Goal: Check status

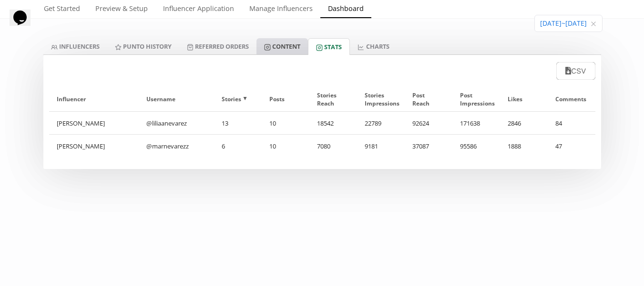
click at [271, 48] on icon at bounding box center [267, 47] width 7 height 7
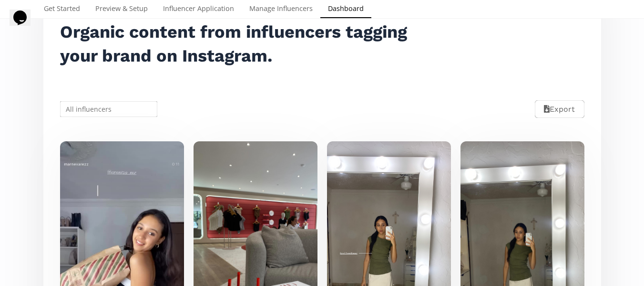
scroll to position [143, 0]
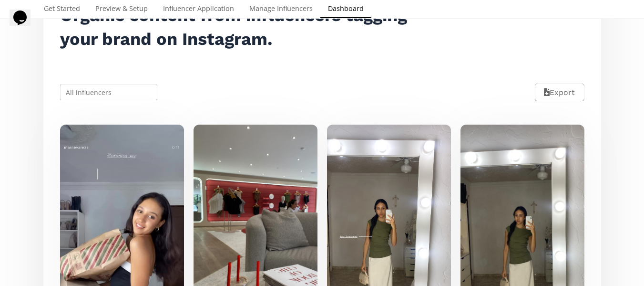
click at [99, 95] on input "text" at bounding box center [109, 92] width 101 height 19
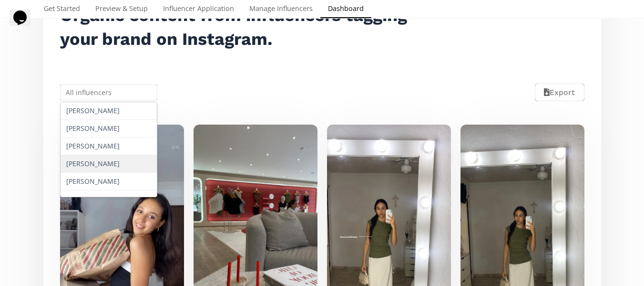
click at [89, 167] on div "[PERSON_NAME]" at bounding box center [109, 164] width 97 height 18
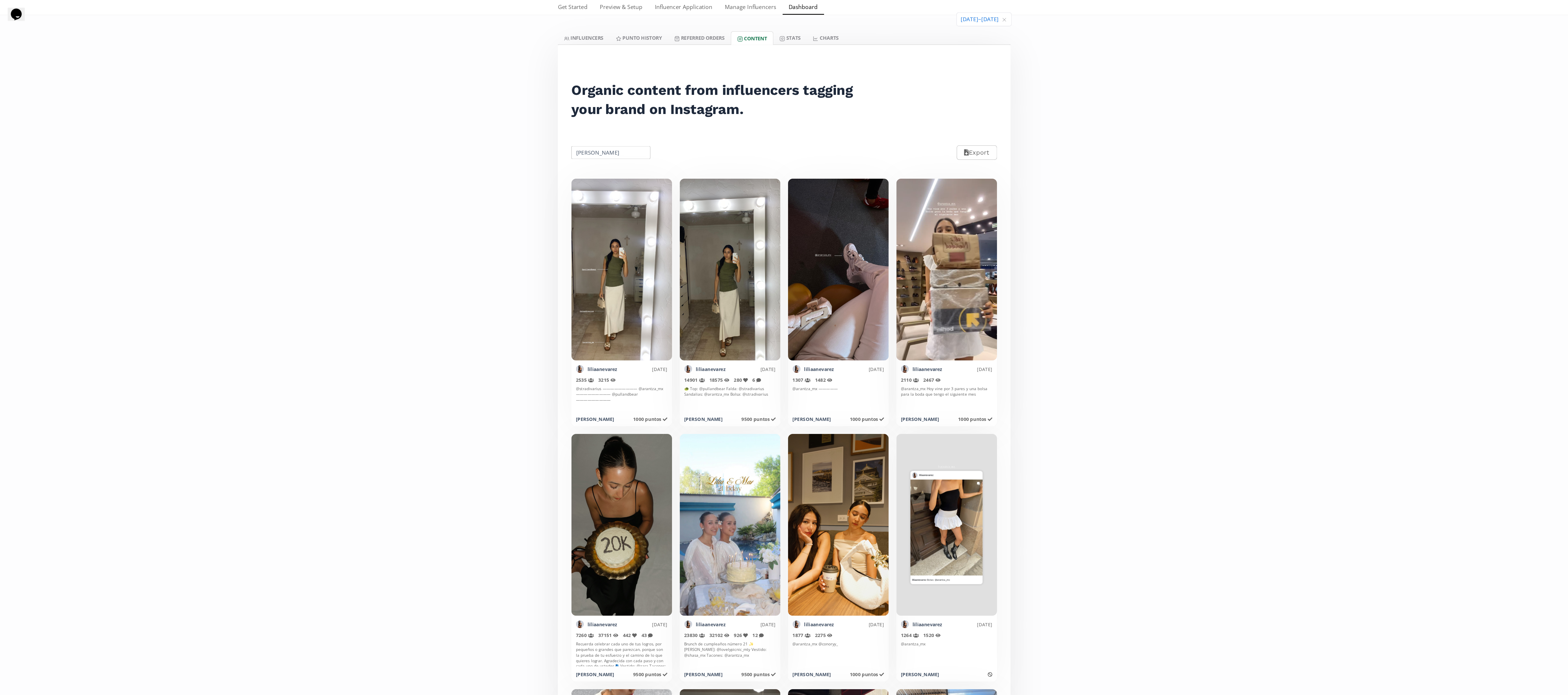
scroll to position [29, 0]
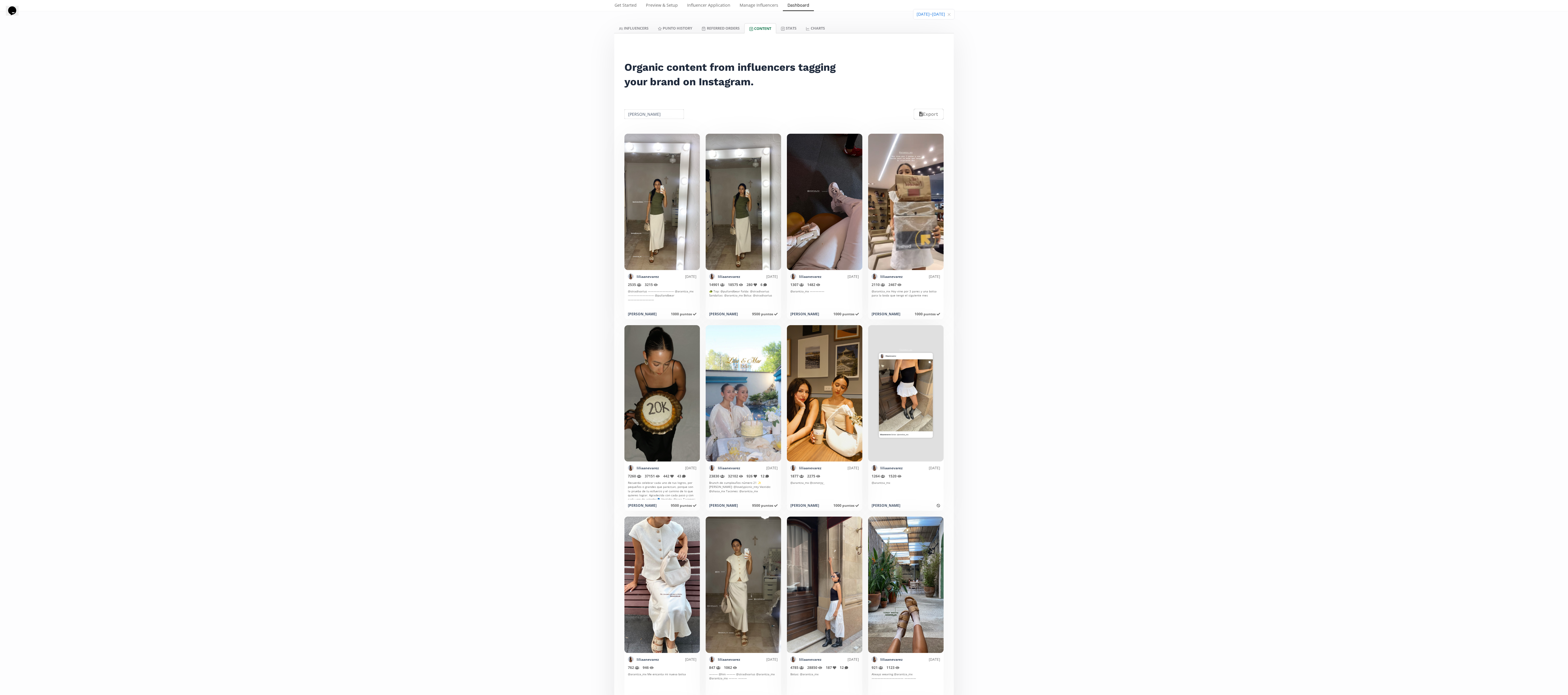
drag, startPoint x: 772, startPoint y: 2, endPoint x: 1097, endPoint y: 245, distance: 405.8
click at [392, 173] on div "[DATE] ~ [DATE] [DATE] ~ [DATE] INFLUENCERS Punto HISTORY Referred Orders Conte…" at bounding box center [784, 683] width 1568 height 1361
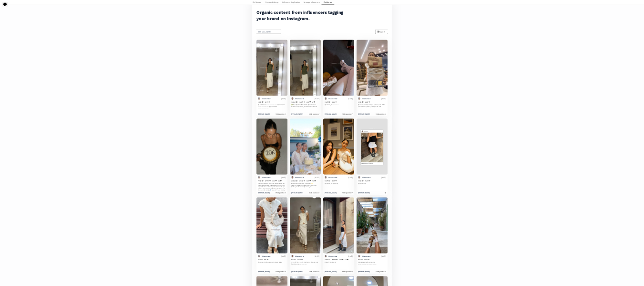
scroll to position [114, 0]
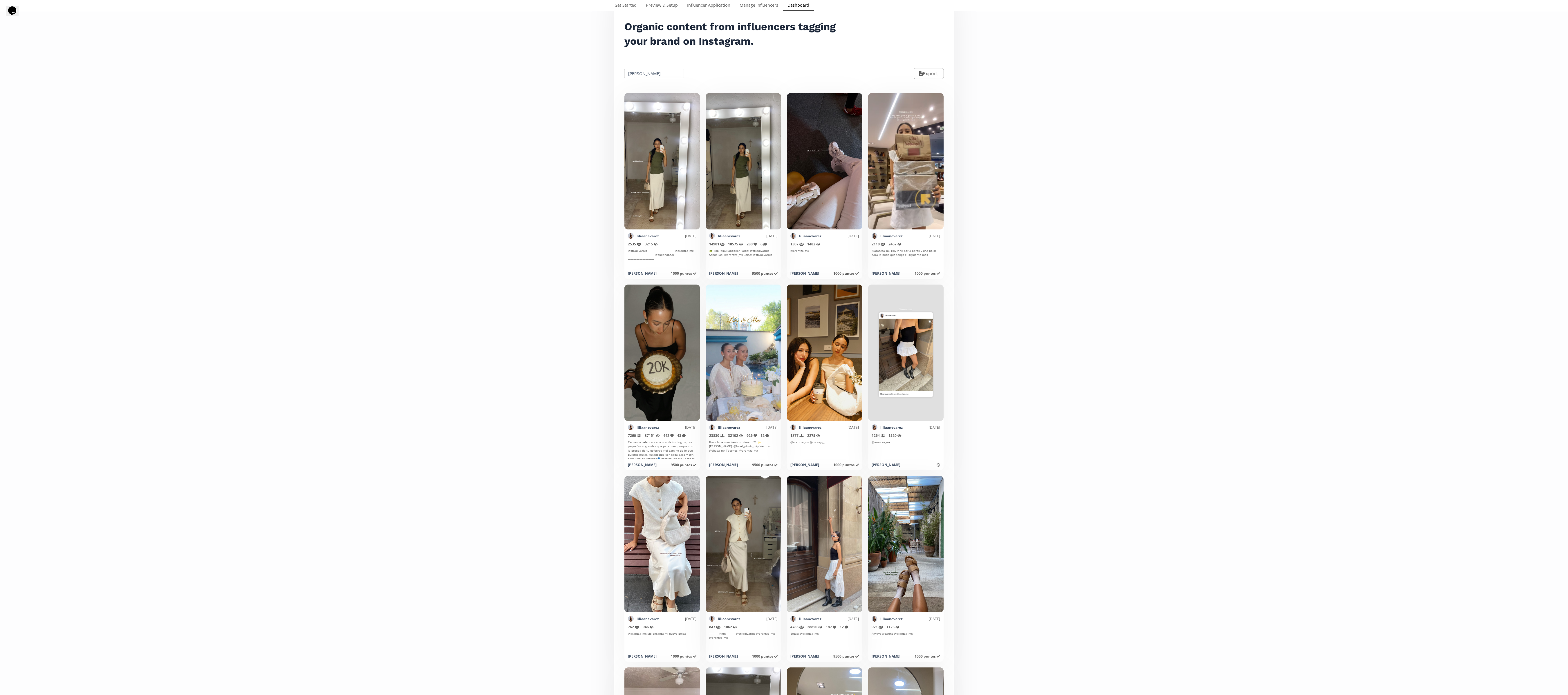
click at [392, 78] on input "[PERSON_NAME]" at bounding box center [654, 74] width 61 height 12
click at [392, 65] on div "[DATE] ~ [DATE] [DATE] ~ [DATE] INFLUENCERS Punto HISTORY Referred Orders Conte…" at bounding box center [784, 643] width 1568 height 1361
click at [392, 74] on input "[PERSON_NAME]" at bounding box center [654, 74] width 61 height 12
click at [392, 133] on div "[PERSON_NAME]" at bounding box center [654, 128] width 59 height 11
type input "[PERSON_NAME]"
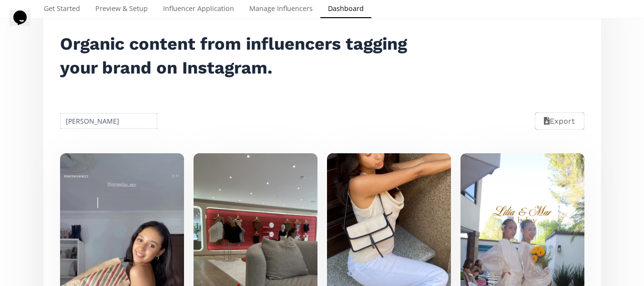
drag, startPoint x: 1022, startPoint y: 4, endPoint x: 180, endPoint y: 92, distance: 846.4
click at [180, 92] on div "Organic content from influencers tagging your brand on Instagram." at bounding box center [239, 56] width 381 height 88
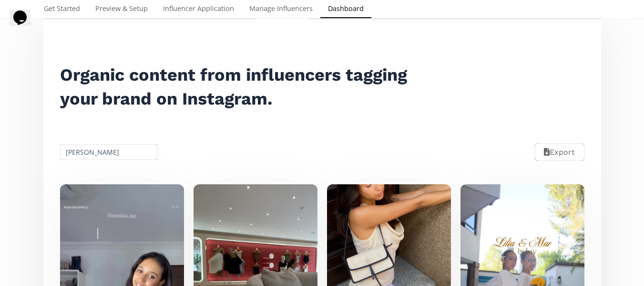
scroll to position [67, 0]
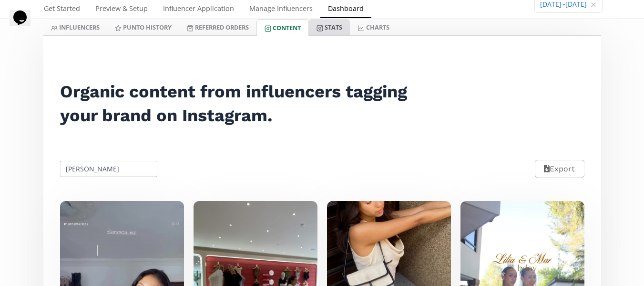
click at [334, 28] on link "Stats" at bounding box center [329, 27] width 41 height 16
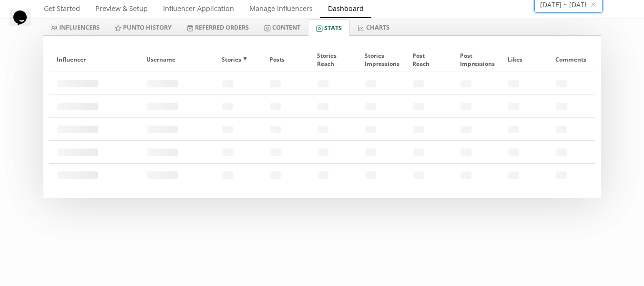
click at [560, 6] on input "[DATE] ~ [DATE]" at bounding box center [568, 4] width 67 height 16
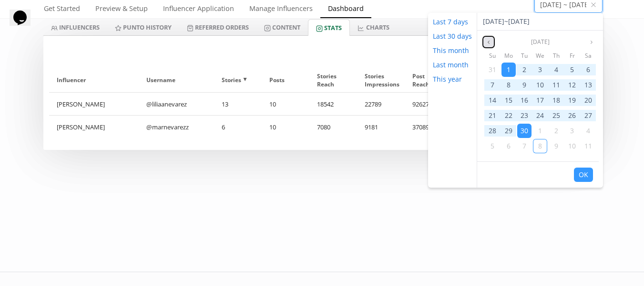
click at [486, 43] on icon "angle left" at bounding box center [489, 42] width 6 height 6
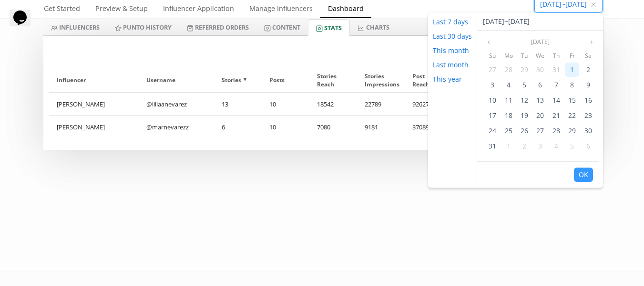
click at [565, 67] on div "1" at bounding box center [572, 69] width 14 height 14
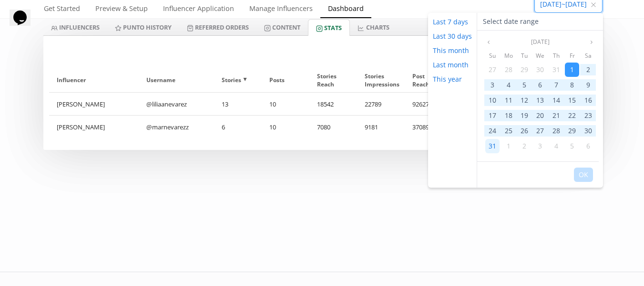
click at [499, 145] on div "31" at bounding box center [492, 146] width 14 height 14
click at [581, 174] on button "OK" at bounding box center [583, 174] width 19 height 14
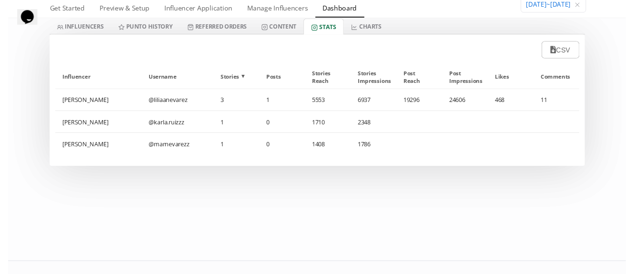
scroll to position [19, 0]
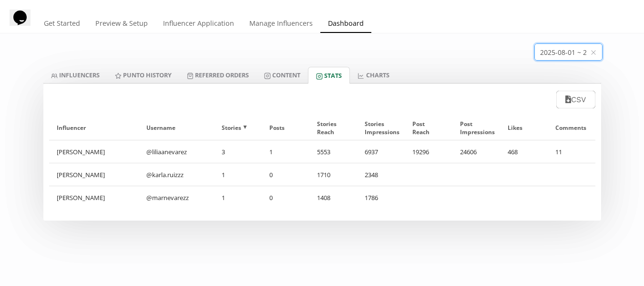
click at [535, 52] on input "[DATE] ~ [DATE]" at bounding box center [568, 52] width 67 height 16
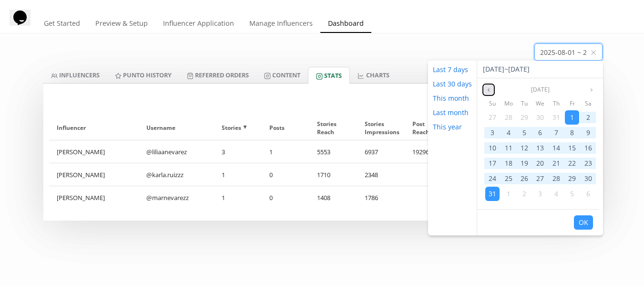
click at [489, 90] on icon "angle left" at bounding box center [489, 90] width 6 height 6
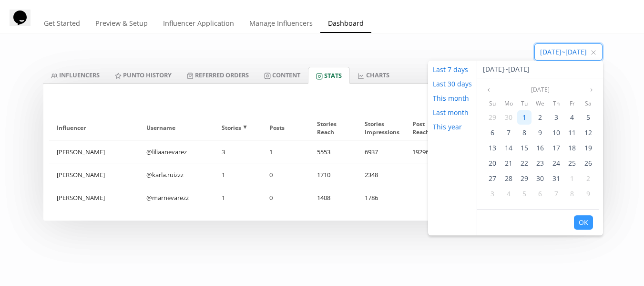
click at [527, 116] on div "1" at bounding box center [524, 117] width 14 height 14
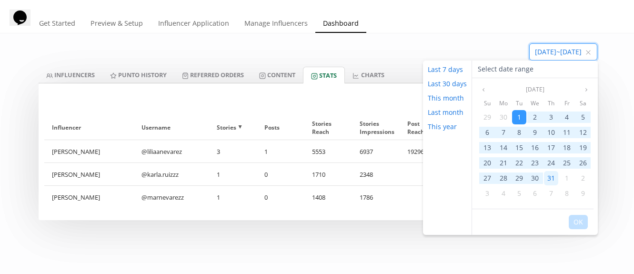
click at [548, 180] on span "31" at bounding box center [552, 178] width 8 height 9
click at [581, 218] on button "OK" at bounding box center [578, 222] width 19 height 14
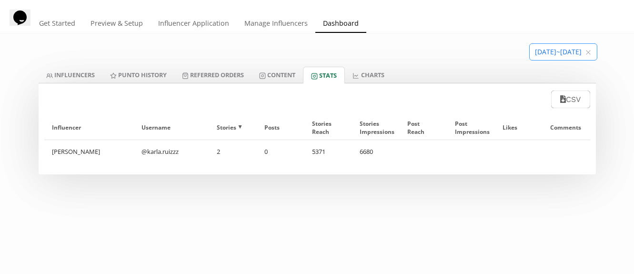
click at [537, 52] on input "[DATE] ~ [DATE]" at bounding box center [563, 52] width 67 height 16
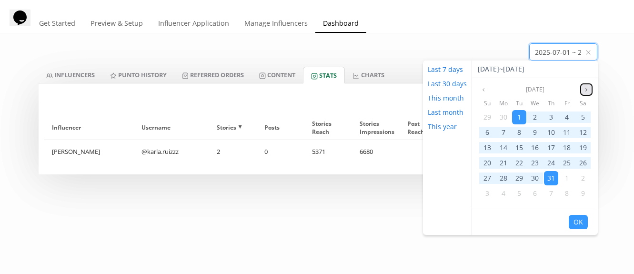
click at [584, 91] on icon "angle right" at bounding box center [587, 90] width 6 height 6
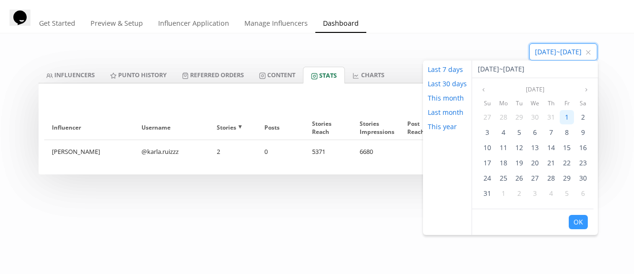
click at [571, 118] on div "1" at bounding box center [567, 117] width 14 height 14
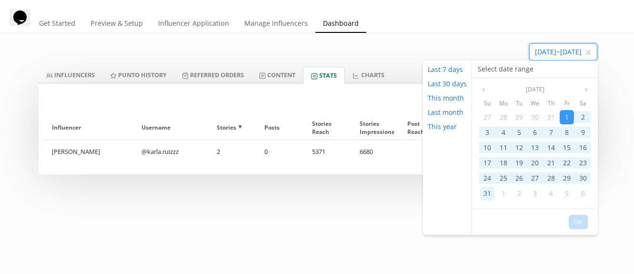
click at [487, 190] on span "31" at bounding box center [488, 193] width 8 height 9
click at [581, 220] on button "OK" at bounding box center [578, 222] width 19 height 14
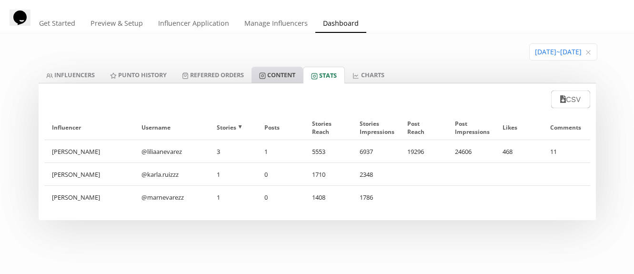
click at [272, 73] on link "Content" at bounding box center [277, 75] width 51 height 16
